Goal: Transaction & Acquisition: Purchase product/service

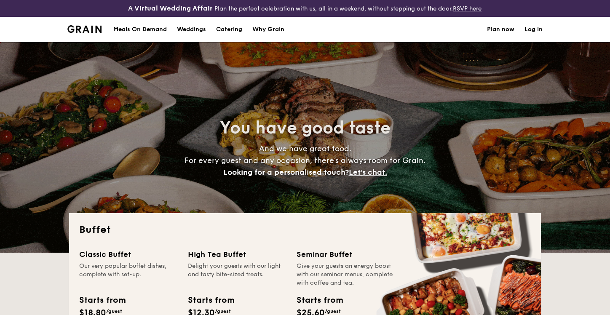
select select
click at [144, 31] on div "Meals On Demand" at bounding box center [139, 29] width 53 height 25
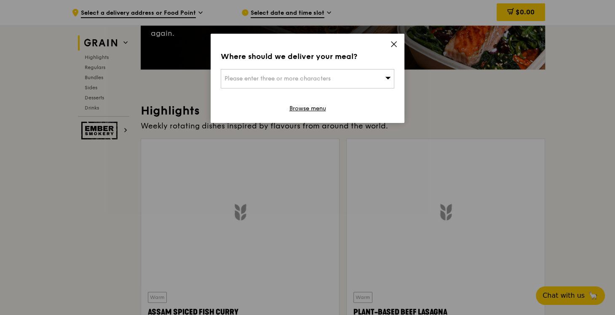
click at [393, 47] on icon at bounding box center [394, 44] width 8 height 8
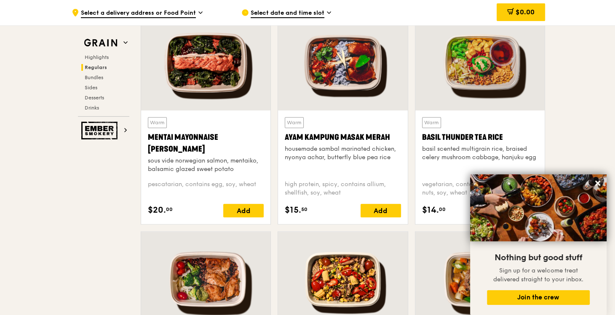
scroll to position [791, 0]
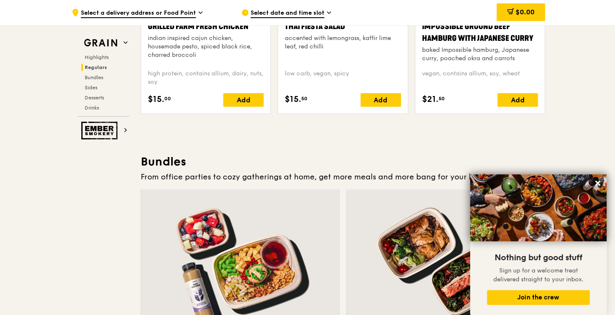
click at [396, 107] on div "Chilled Thai Fiesta Salad accented with lemongrass, kaffir lime leaf, red chill…" at bounding box center [342, 57] width 129 height 114
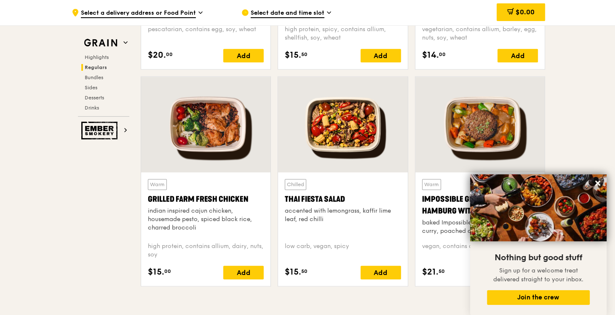
scroll to position [944, 0]
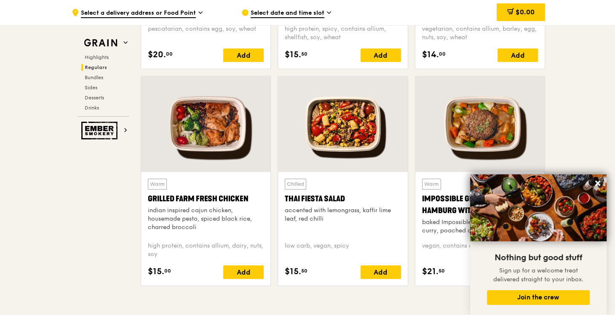
click at [169, 11] on span "Select a delivery address or Food Point" at bounding box center [138, 13] width 115 height 9
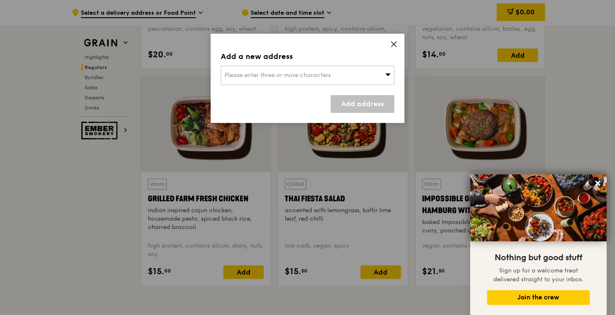
click at [293, 75] on span "Please enter three or more characters" at bounding box center [277, 75] width 106 height 7
type input "f"
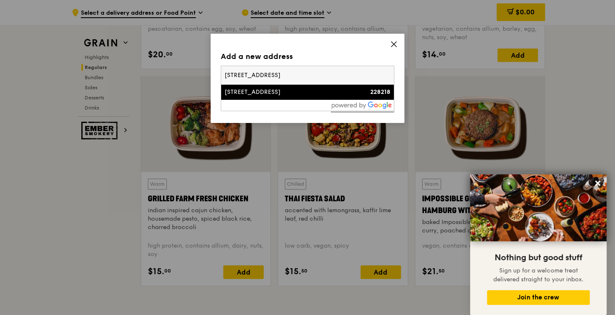
type input "[STREET_ADDRESS]"
click at [296, 100] on div at bounding box center [307, 105] width 173 height 11
click at [294, 98] on li "[STREET_ADDRESS] 228218" at bounding box center [307, 92] width 173 height 15
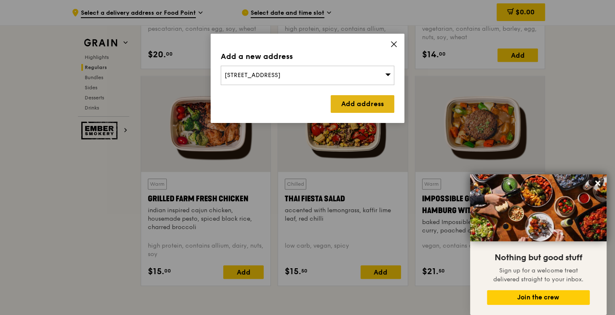
click at [336, 103] on link "Add address" at bounding box center [363, 104] width 64 height 18
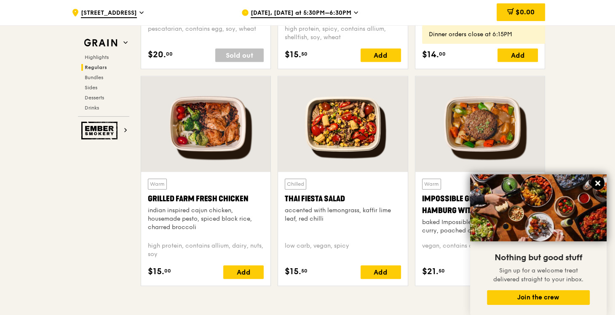
click at [595, 183] on icon at bounding box center [598, 183] width 8 height 8
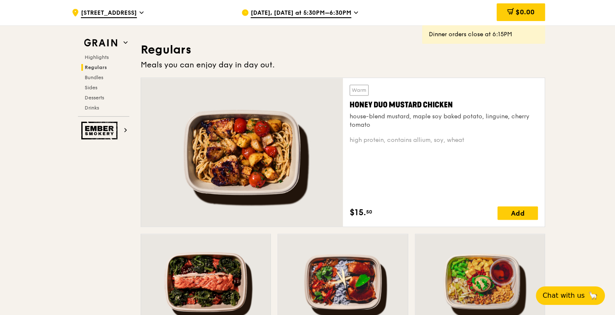
scroll to position [618, 0]
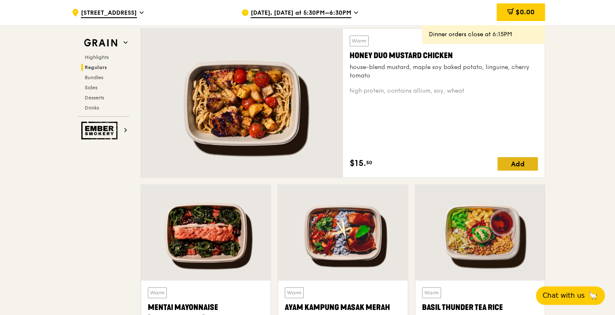
click at [507, 157] on div "Add" at bounding box center [517, 163] width 40 height 13
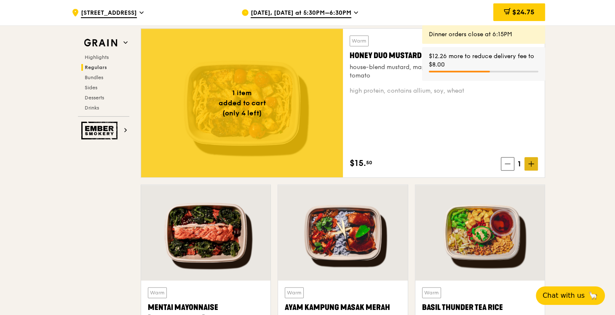
click at [533, 167] on span at bounding box center [530, 163] width 13 height 13
click at [527, 11] on span "$38.70" at bounding box center [523, 12] width 23 height 8
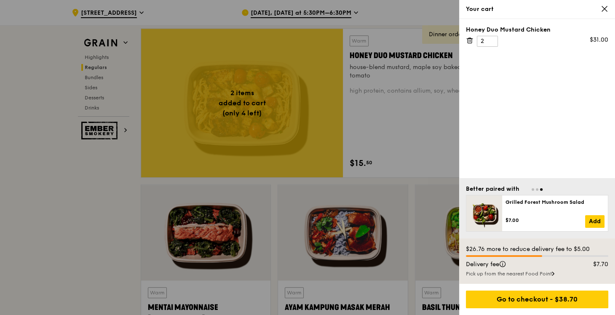
click at [504, 272] on div "Pick up from the nearest Food Point" at bounding box center [537, 273] width 142 height 7
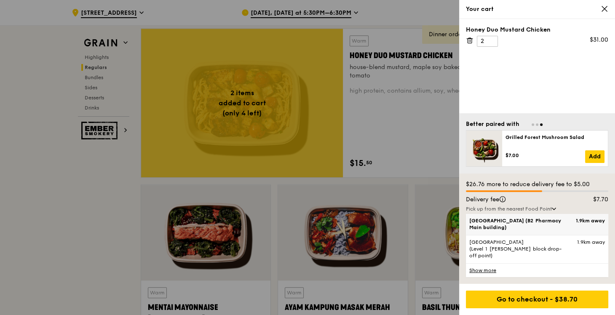
scroll to position [702, 0]
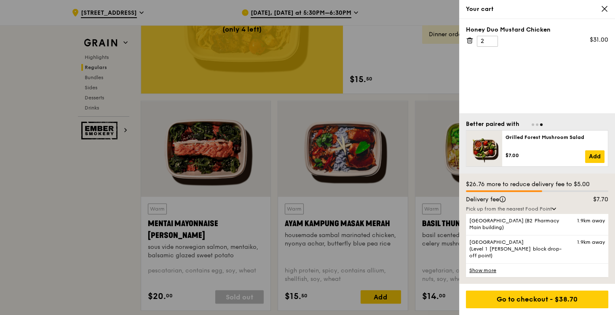
click at [484, 271] on link "Show more" at bounding box center [537, 270] width 142 height 14
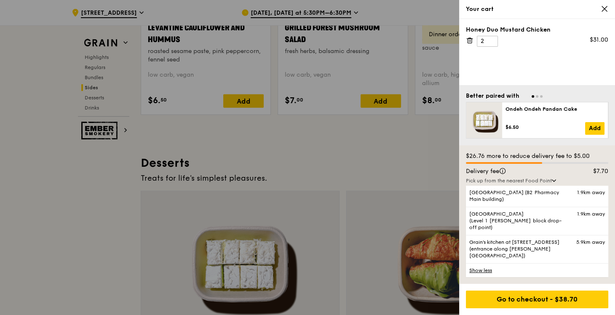
click at [52, 202] on div at bounding box center [307, 157] width 615 height 315
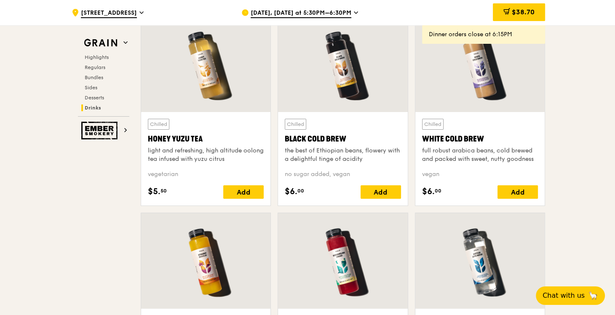
scroll to position [3439, 0]
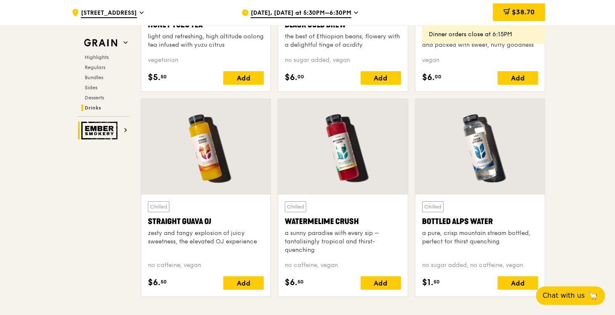
click at [118, 128] on img at bounding box center [100, 131] width 39 height 18
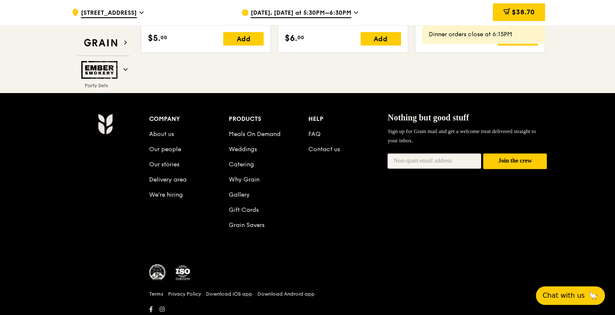
scroll to position [1078, 0]
